Goal: Obtain resource: Download file/media

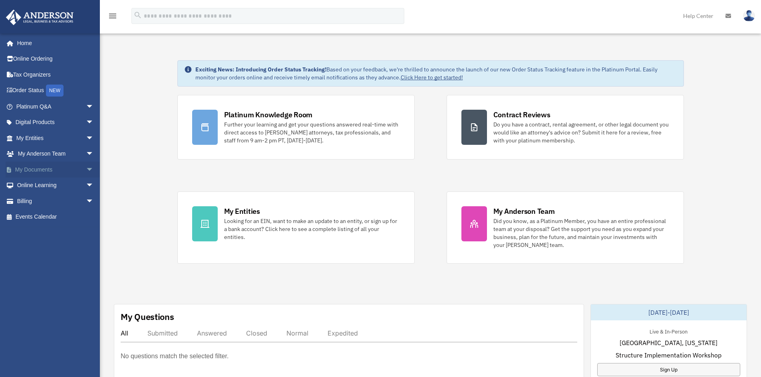
click at [29, 170] on link "My Documents arrow_drop_down" at bounding box center [56, 170] width 100 height 16
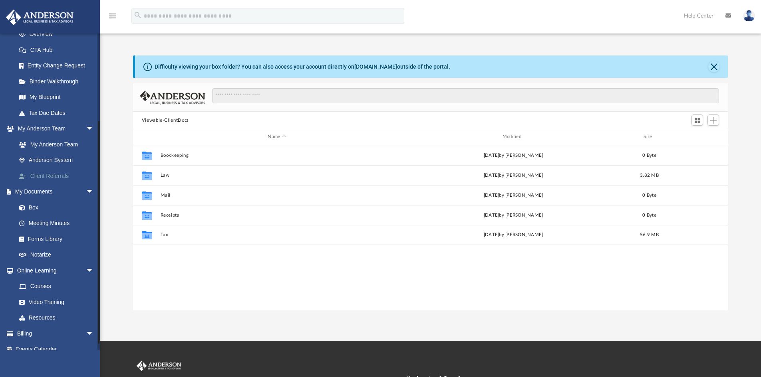
scroll to position [176, 588]
click at [32, 192] on link "My Documents arrow_drop_down" at bounding box center [54, 192] width 96 height 16
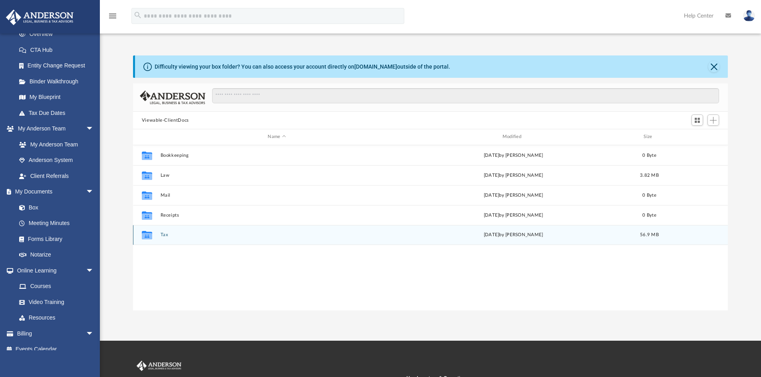
click at [149, 235] on icon "grid" at bounding box center [147, 236] width 10 height 6
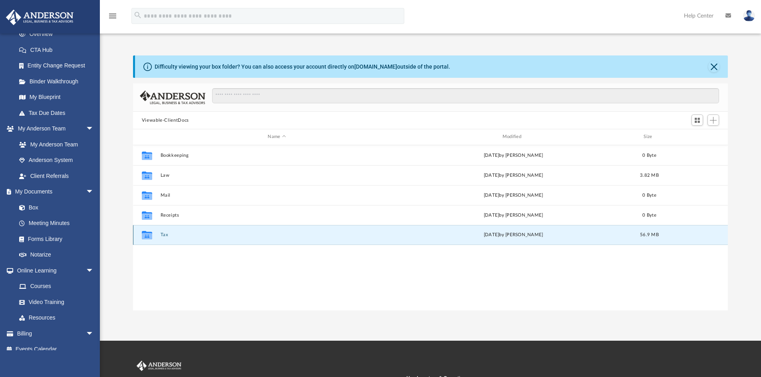
click at [149, 235] on icon "grid" at bounding box center [147, 236] width 10 height 6
click at [289, 234] on button "Tax" at bounding box center [276, 234] width 233 height 5
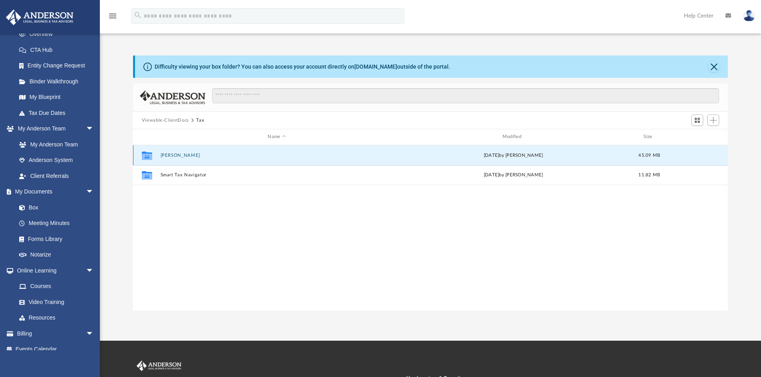
click at [176, 155] on button "Hopkins, Scott" at bounding box center [276, 155] width 233 height 5
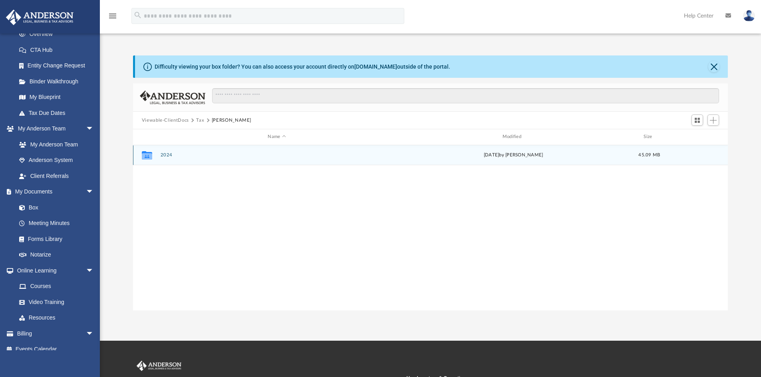
click at [171, 160] on div "Collaborated Folder 2024 Sat Jul 12 2025 by Scott Hopkins 45.09 MB" at bounding box center [430, 155] width 595 height 20
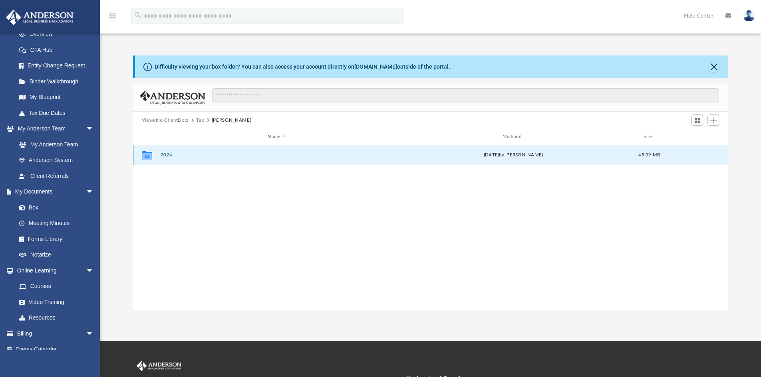
click at [171, 160] on div "Collaborated Folder 2024 Sat Jul 12 2025 by Scott Hopkins 45.09 MB" at bounding box center [430, 155] width 595 height 20
click at [151, 151] on icon "Collaborated Folder" at bounding box center [147, 155] width 13 height 13
click at [166, 155] on button "2024" at bounding box center [276, 155] width 233 height 5
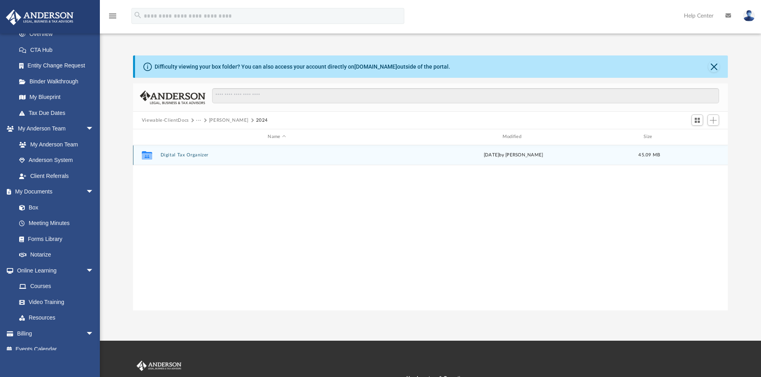
click at [166, 156] on button "Digital Tax Organizer" at bounding box center [276, 155] width 233 height 5
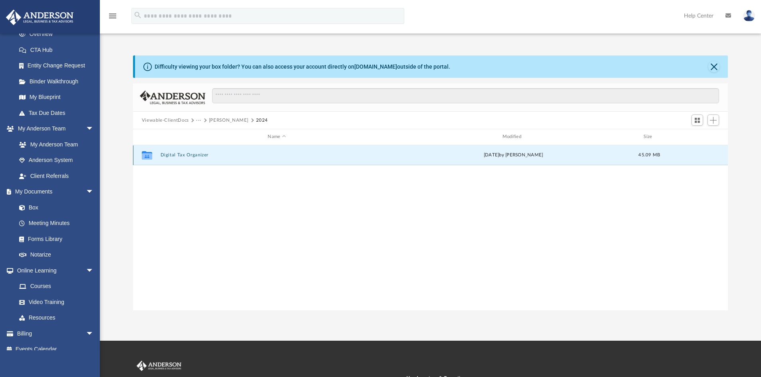
click at [166, 156] on button "Digital Tax Organizer" at bounding box center [276, 155] width 233 height 5
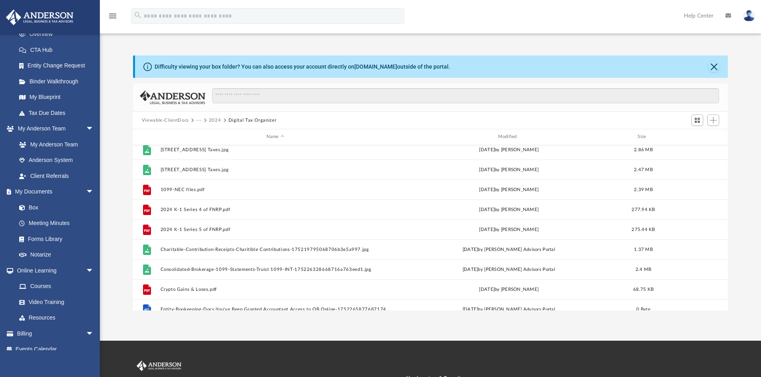
scroll to position [120, 0]
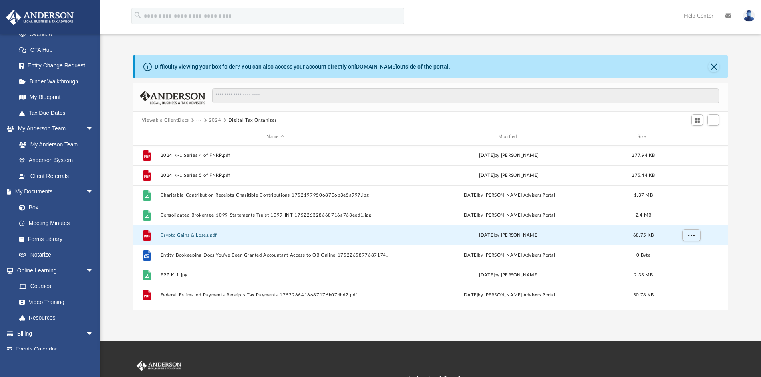
click at [184, 235] on button "Crypto Gains & Loses.pdf" at bounding box center [275, 235] width 230 height 5
